Goal: Task Accomplishment & Management: Manage account settings

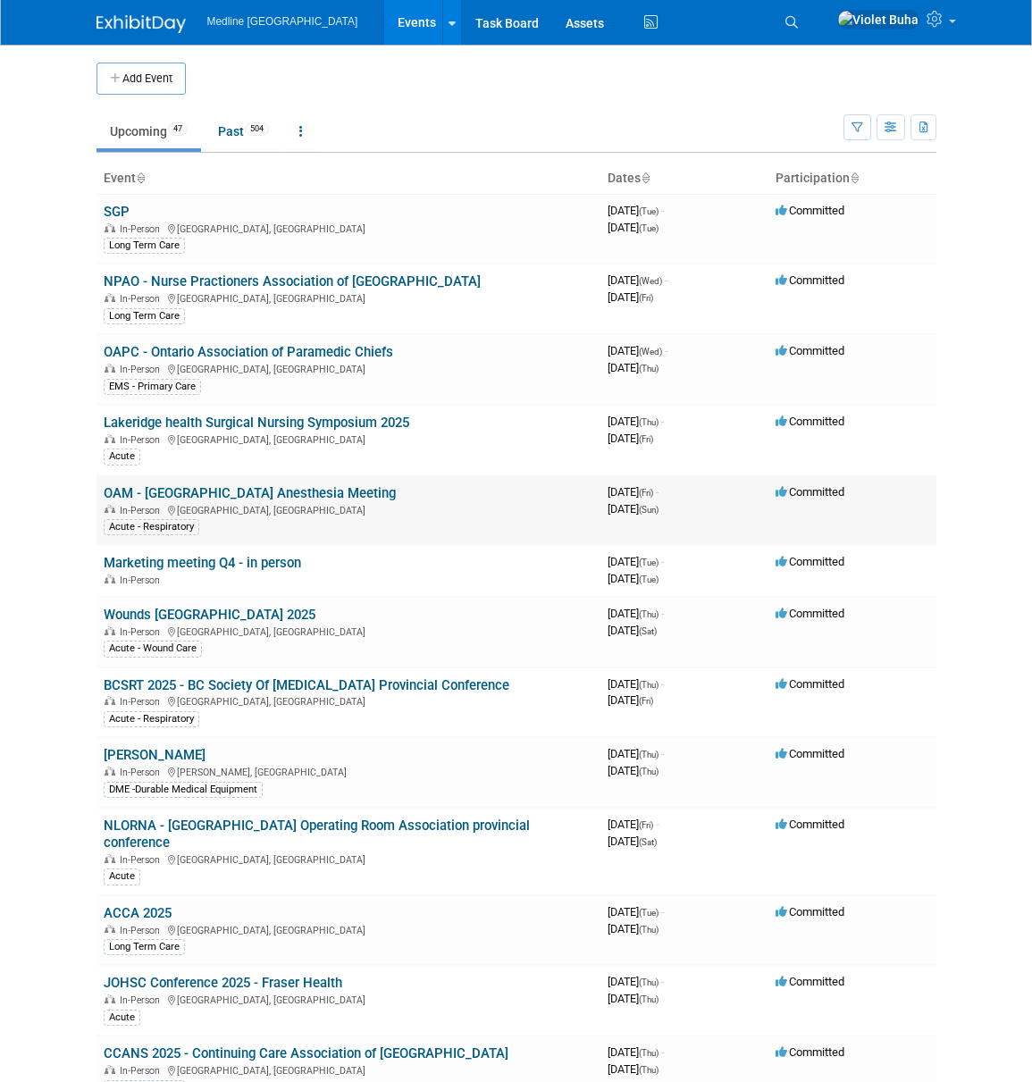
click at [193, 510] on div "In-Person [GEOGRAPHIC_DATA], [GEOGRAPHIC_DATA]" at bounding box center [349, 509] width 490 height 14
click at [197, 499] on link "OAM - [GEOGRAPHIC_DATA] Anesthesia Meeting" at bounding box center [250, 493] width 292 height 16
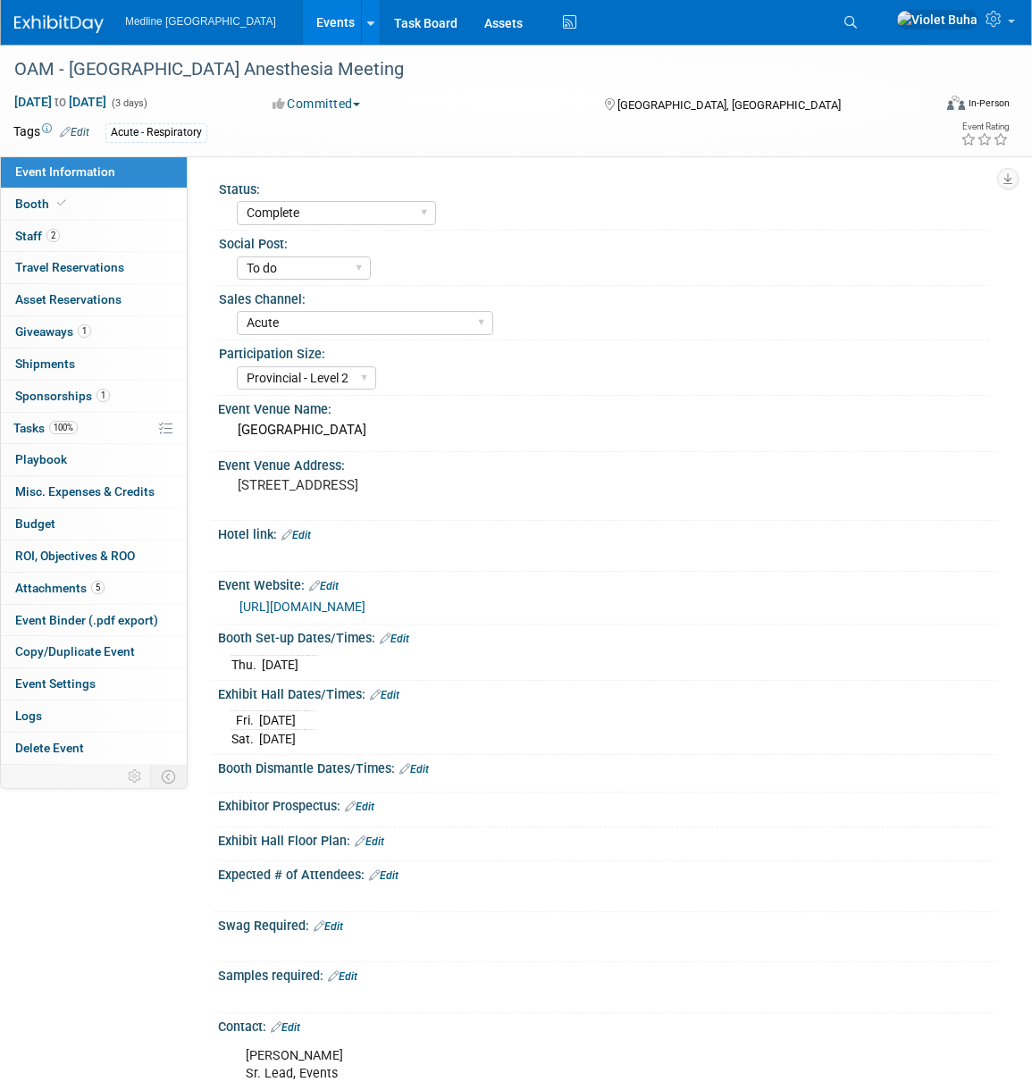
select select "Complete"
select select "To do"
select select "Acute"
select select "Provincial - Level 2"
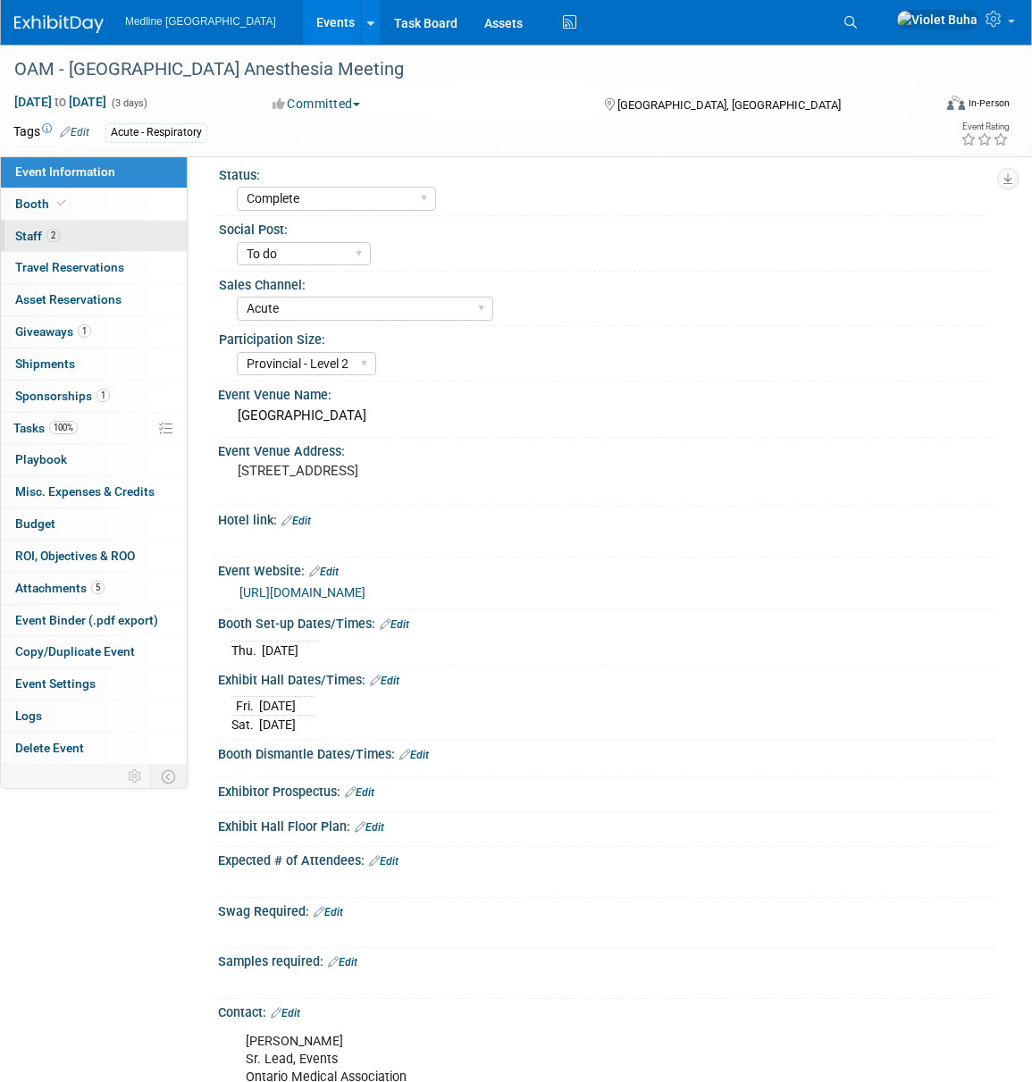
click at [88, 236] on link "2 Staff 2" at bounding box center [94, 236] width 186 height 31
